Goal: Find specific page/section: Find specific page/section

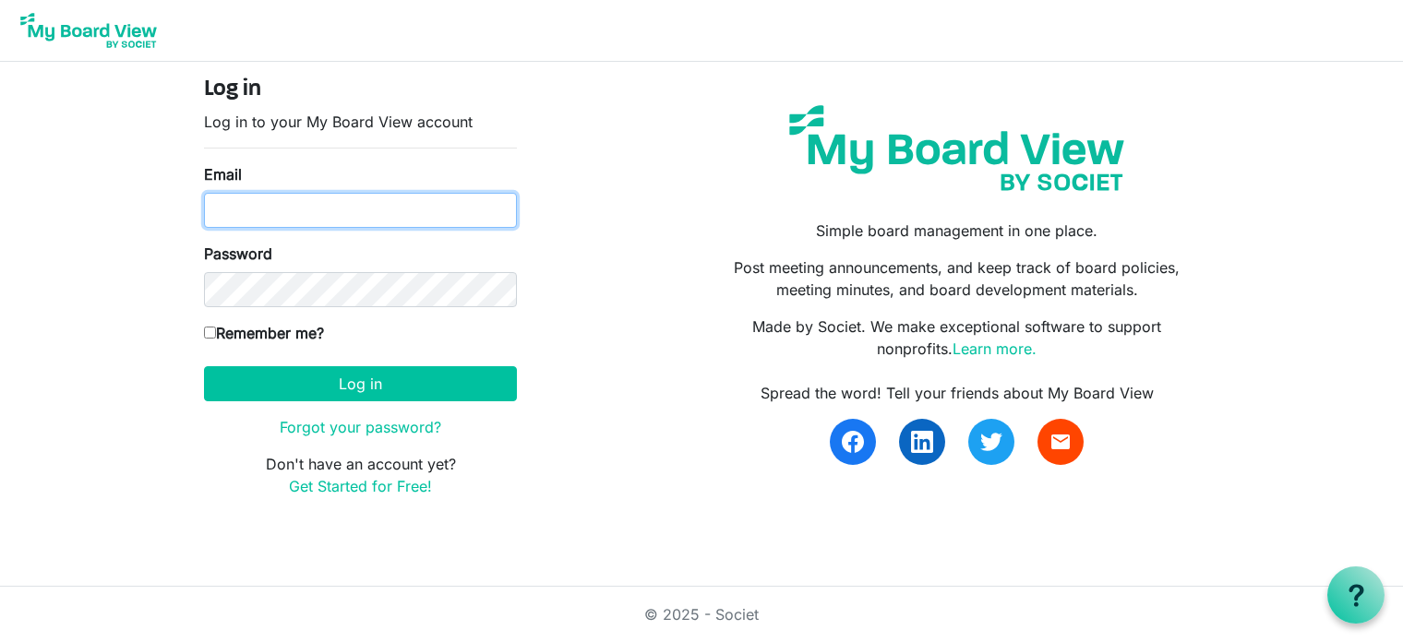
click at [332, 197] on input "Email" at bounding box center [360, 210] width 313 height 35
click at [0, 527] on com-1password-button at bounding box center [0, 527] width 0 height 0
type input "dchanner@abetterwayinc.net"
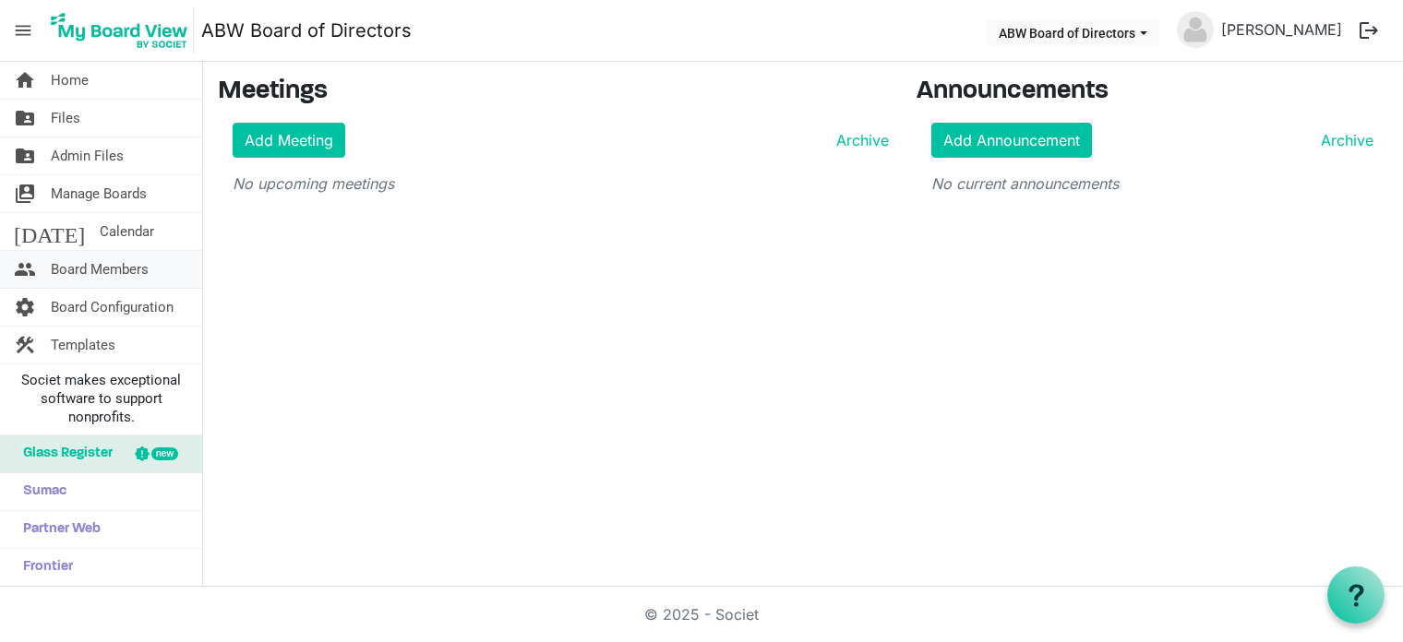
click at [69, 266] on span "Board Members" at bounding box center [100, 269] width 98 height 37
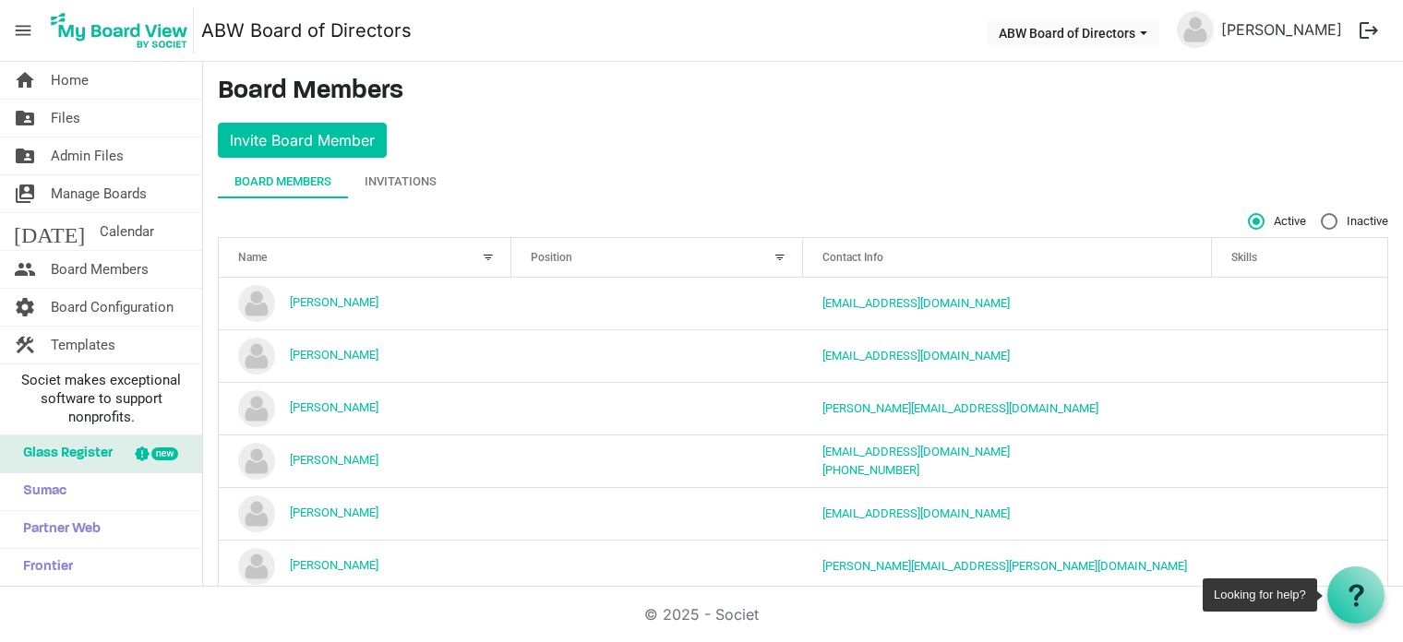
click at [1352, 608] on div at bounding box center [1355, 595] width 57 height 57
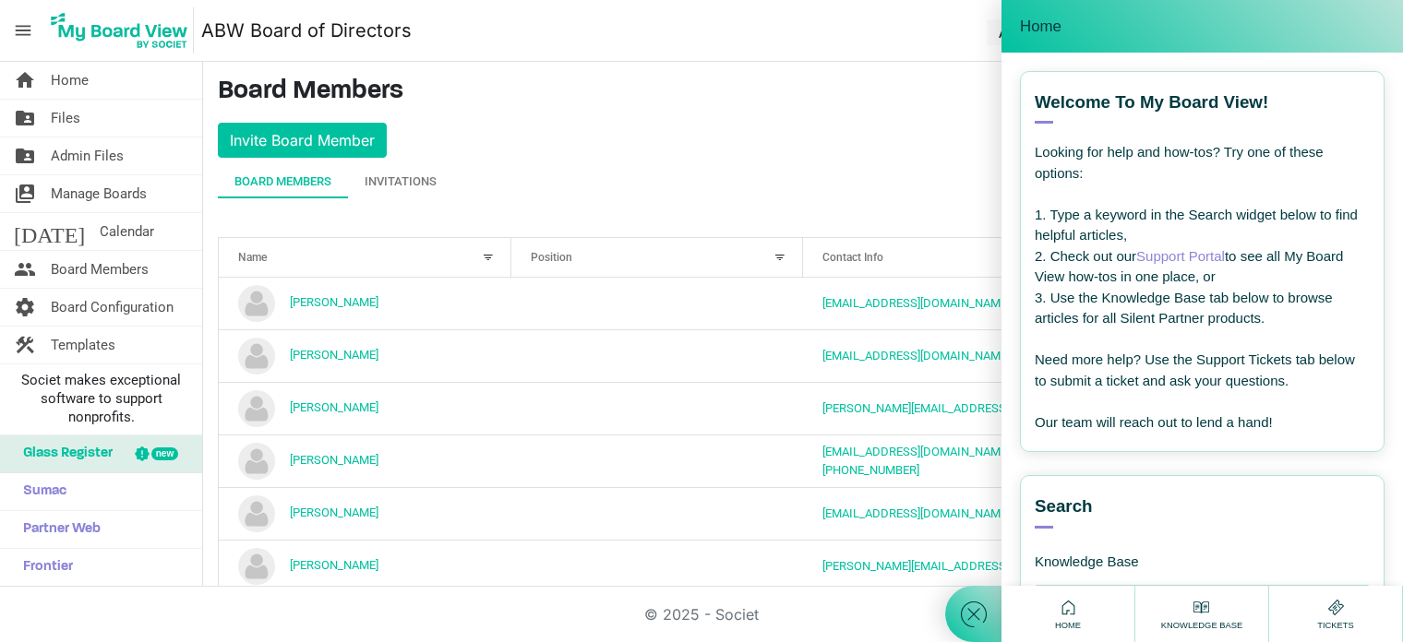
click at [1182, 254] on link "Support Portal" at bounding box center [1180, 256] width 89 height 16
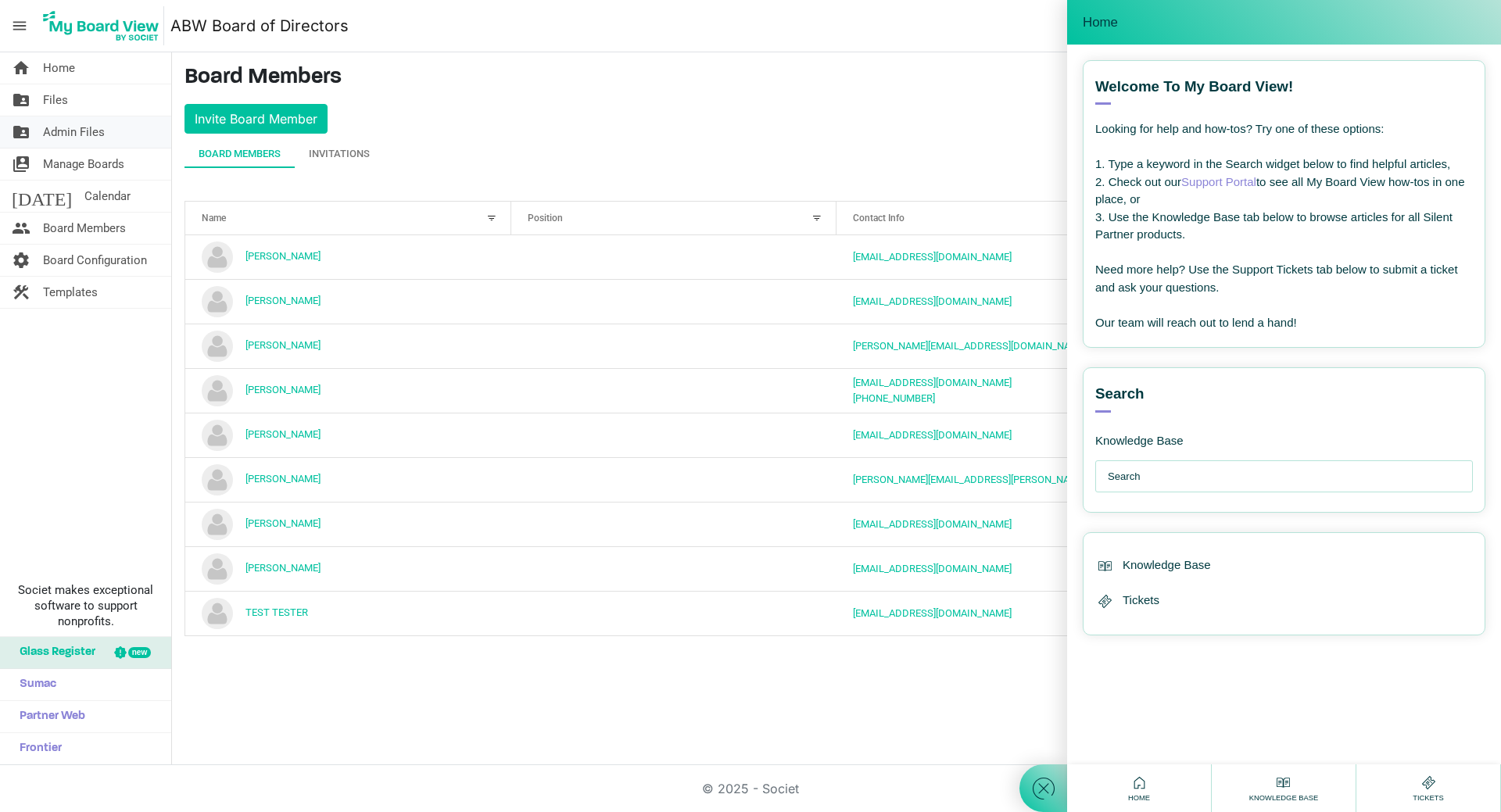
click at [62, 132] on span "Admin Files" at bounding box center [74, 132] width 62 height 31
